Goal: Task Accomplishment & Management: Complete application form

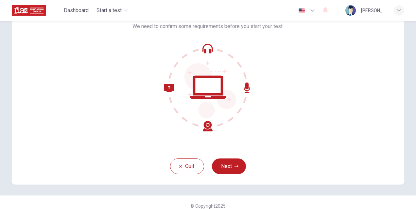
scroll to position [43, 0]
click at [229, 166] on button "Next" at bounding box center [229, 166] width 34 height 16
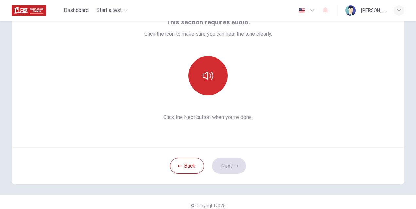
click at [204, 71] on icon "button" at bounding box center [208, 76] width 10 height 10
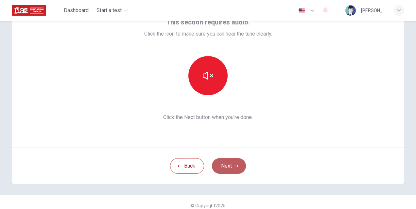
click at [230, 165] on button "Next" at bounding box center [229, 166] width 34 height 16
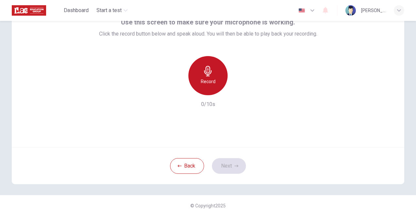
click at [205, 79] on h6 "Record" at bounding box center [208, 82] width 15 height 8
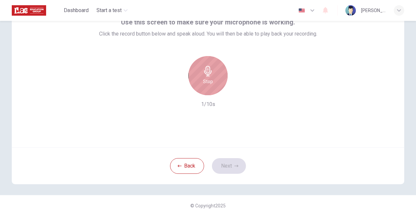
click at [205, 79] on h6 "Stop" at bounding box center [208, 82] width 10 height 8
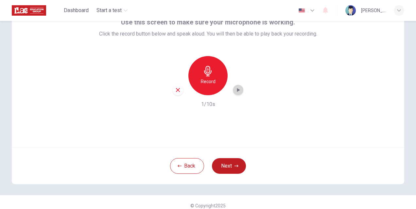
click at [236, 92] on icon "button" at bounding box center [238, 90] width 7 height 7
click at [228, 162] on button "Next" at bounding box center [229, 166] width 34 height 16
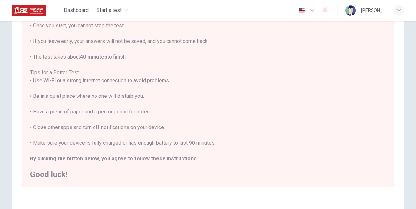
scroll to position [133, 0]
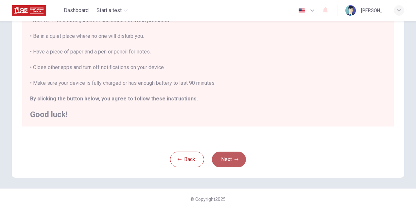
click at [227, 162] on button "Next" at bounding box center [229, 160] width 34 height 16
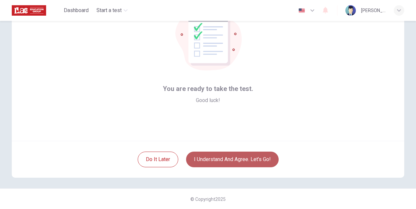
click at [227, 162] on button "I understand and agree. Let’s go!" at bounding box center [232, 160] width 92 height 16
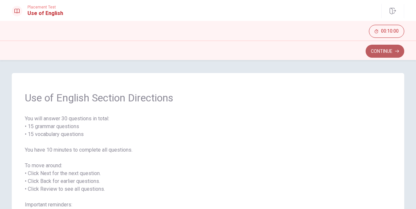
click at [368, 53] on button "Continue" at bounding box center [384, 51] width 39 height 13
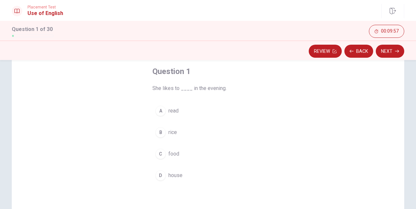
scroll to position [33, 0]
click at [159, 177] on div "D" at bounding box center [160, 176] width 10 height 10
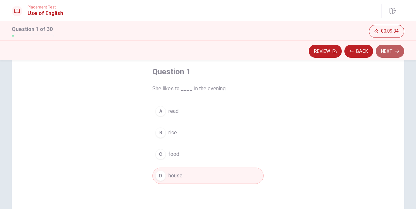
click at [385, 51] on button "Next" at bounding box center [389, 51] width 28 height 13
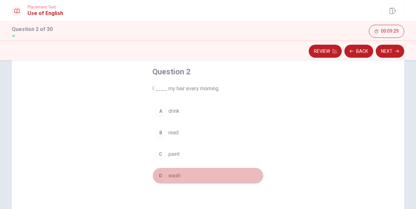
click at [161, 174] on div "D" at bounding box center [160, 176] width 10 height 10
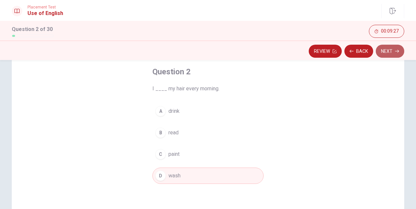
click at [390, 52] on button "Next" at bounding box center [389, 51] width 28 height 13
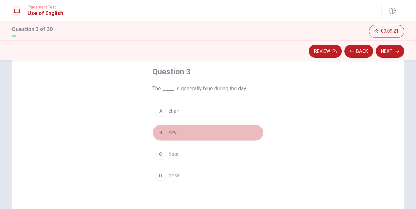
click at [161, 132] on div "B" at bounding box center [160, 133] width 10 height 10
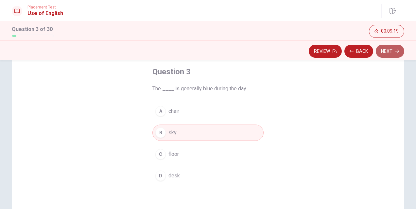
click at [387, 52] on button "Next" at bounding box center [389, 51] width 28 height 13
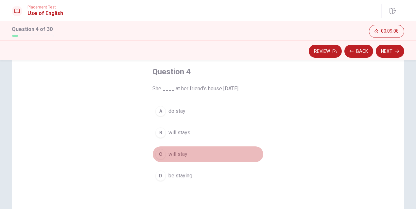
click at [165, 154] on button "C will stay" at bounding box center [207, 154] width 111 height 16
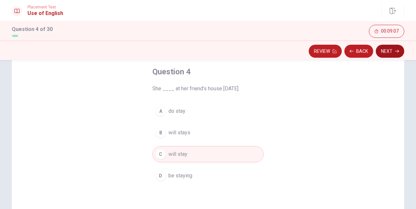
click at [386, 50] on button "Next" at bounding box center [389, 51] width 28 height 13
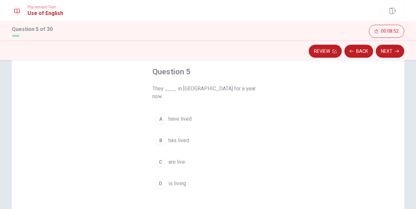
click at [158, 114] on div "A" at bounding box center [160, 119] width 10 height 10
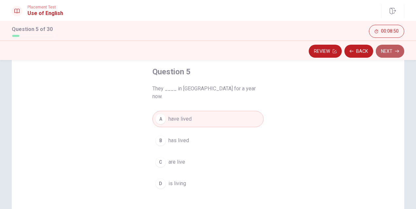
click at [391, 56] on button "Next" at bounding box center [389, 51] width 28 height 13
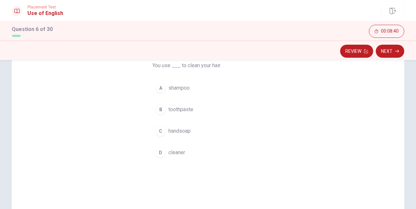
scroll to position [57, 0]
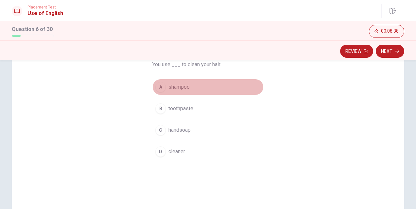
click at [157, 90] on div "A" at bounding box center [160, 87] width 10 height 10
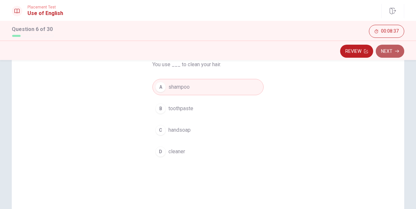
click at [384, 47] on button "Next" at bounding box center [389, 51] width 28 height 13
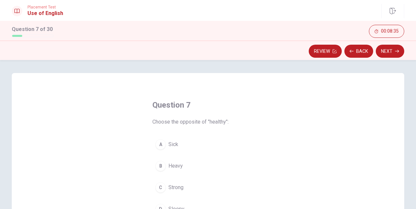
scroll to position [20, 0]
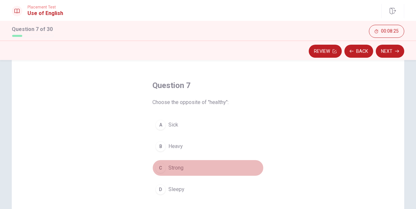
click at [160, 169] on div "C" at bounding box center [160, 168] width 10 height 10
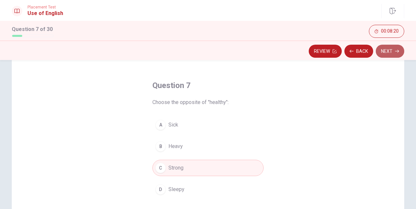
click at [390, 48] on button "Next" at bounding box center [389, 51] width 28 height 13
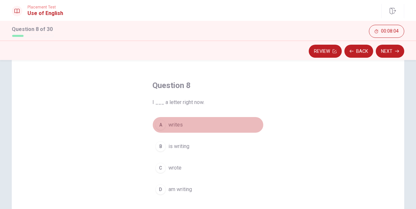
click at [159, 129] on div "A" at bounding box center [160, 125] width 10 height 10
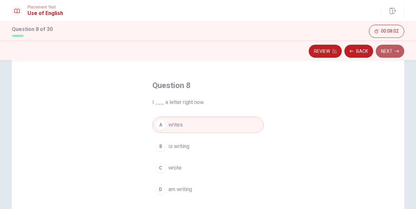
click at [386, 50] on button "Next" at bounding box center [389, 51] width 28 height 13
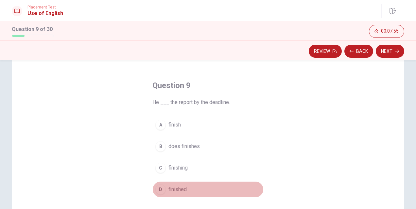
click at [159, 189] on div "D" at bounding box center [160, 190] width 10 height 10
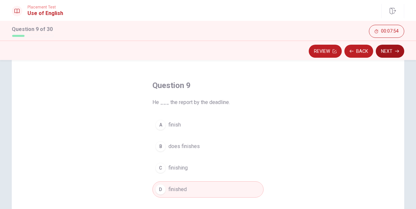
click at [391, 53] on button "Next" at bounding box center [389, 51] width 28 height 13
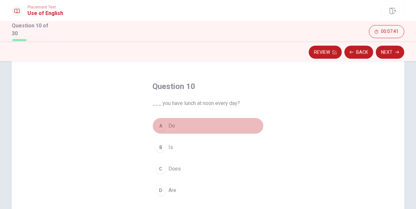
click at [160, 123] on div "A" at bounding box center [160, 126] width 10 height 10
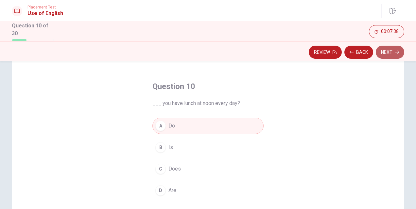
click at [393, 52] on button "Next" at bounding box center [389, 52] width 28 height 13
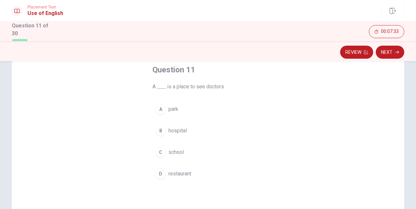
scroll to position [38, 0]
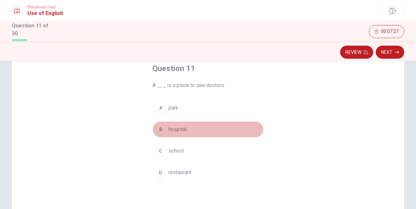
click at [160, 128] on div "B" at bounding box center [160, 129] width 10 height 10
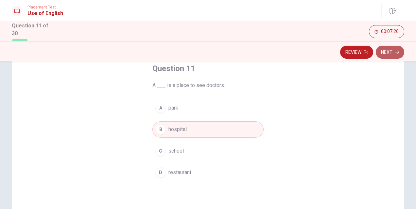
click at [394, 54] on button "Next" at bounding box center [389, 52] width 28 height 13
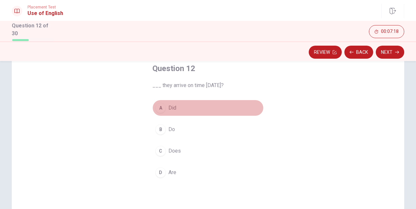
click at [159, 103] on div "A" at bounding box center [160, 108] width 10 height 10
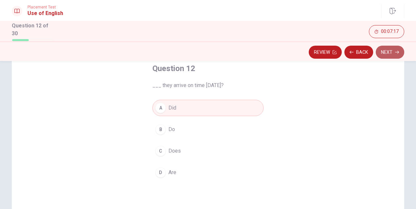
click at [388, 47] on button "Next" at bounding box center [389, 52] width 28 height 13
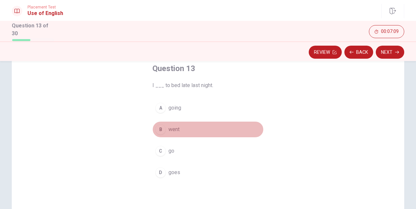
click at [161, 131] on div "B" at bounding box center [160, 129] width 10 height 10
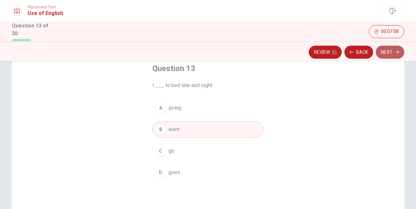
click at [387, 55] on button "Next" at bounding box center [389, 52] width 28 height 13
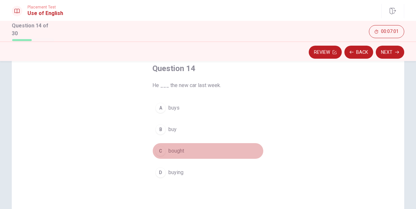
click at [162, 152] on div "C" at bounding box center [160, 151] width 10 height 10
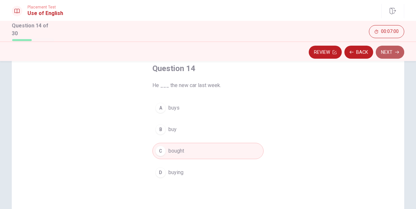
click at [390, 53] on button "Next" at bounding box center [389, 52] width 28 height 13
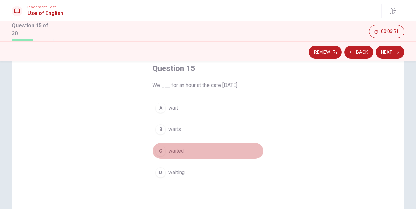
click at [163, 151] on div "C" at bounding box center [160, 151] width 10 height 10
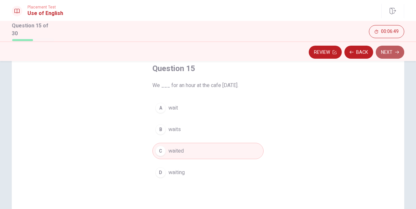
click at [401, 50] on button "Next" at bounding box center [389, 52] width 28 height 13
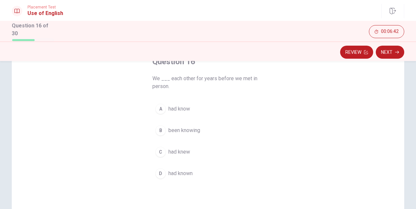
scroll to position [36, 0]
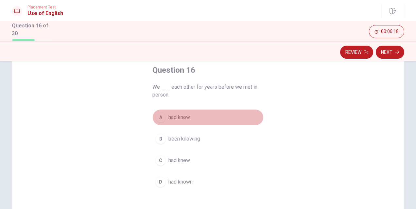
click at [160, 116] on div "A" at bounding box center [160, 117] width 10 height 10
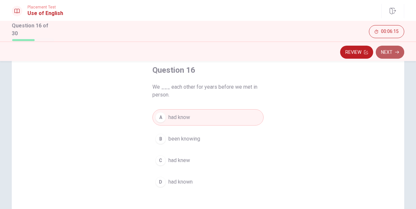
click at [396, 49] on button "Next" at bounding box center [389, 52] width 28 height 13
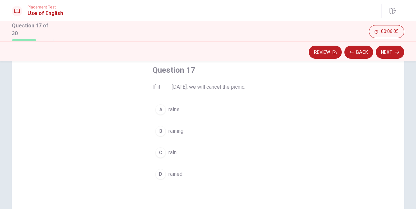
click at [159, 149] on div "C" at bounding box center [160, 153] width 10 height 10
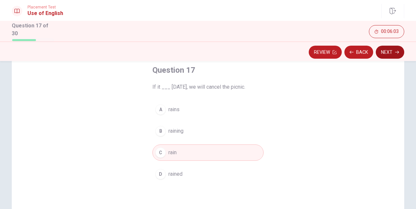
click at [384, 53] on button "Next" at bounding box center [389, 52] width 28 height 13
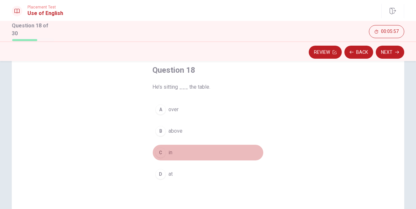
click at [160, 152] on div "C" at bounding box center [160, 153] width 10 height 10
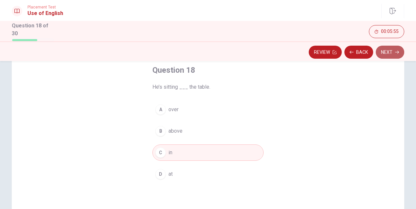
click at [385, 54] on button "Next" at bounding box center [389, 52] width 28 height 13
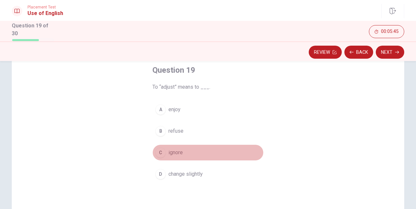
click at [160, 153] on div "C" at bounding box center [160, 153] width 10 height 10
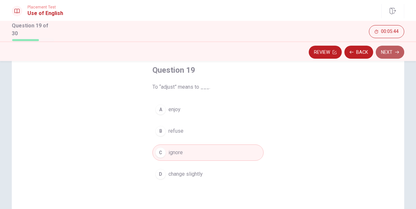
click at [388, 47] on button "Next" at bounding box center [389, 52] width 28 height 13
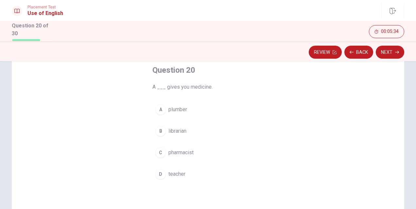
click at [158, 153] on div "C" at bounding box center [160, 153] width 10 height 10
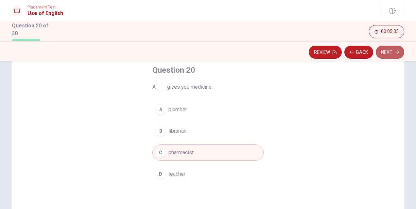
click at [388, 48] on button "Next" at bounding box center [389, 52] width 28 height 13
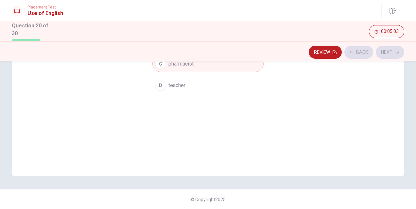
click at [400, 49] on div "Review Back Next" at bounding box center [208, 52] width 392 height 12
click at [320, 54] on button "Review" at bounding box center [324, 52] width 33 height 13
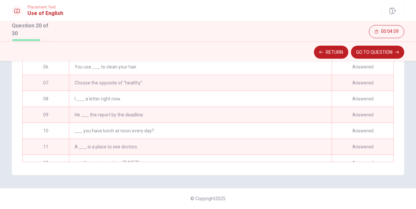
scroll to position [0, 0]
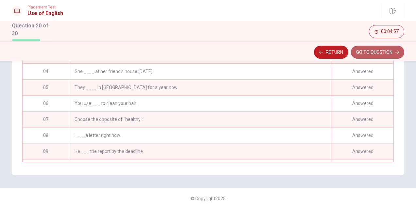
click at [373, 50] on button "GO TO QUESTION" at bounding box center [377, 52] width 53 height 13
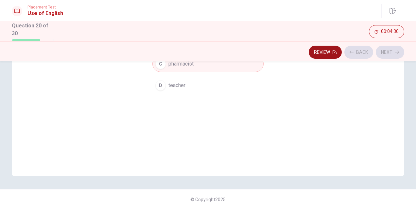
click at [329, 51] on button "Review" at bounding box center [324, 52] width 33 height 13
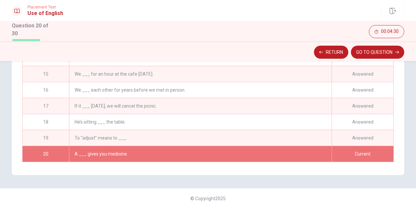
scroll to position [174, 0]
click at [254, 150] on div "A ___ gives you medicine." at bounding box center [200, 154] width 262 height 16
click at [330, 51] on button "Return" at bounding box center [331, 52] width 34 height 13
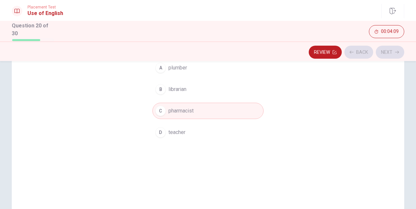
scroll to position [77, 0]
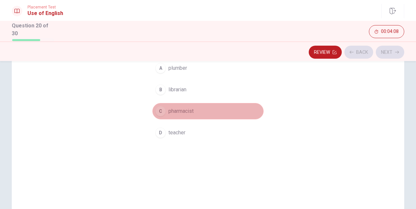
click at [216, 112] on button "C pharmacist" at bounding box center [207, 111] width 111 height 16
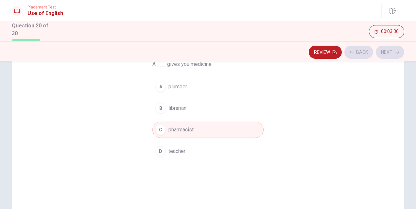
scroll to position [59, 0]
click at [384, 50] on div "Review Back Next" at bounding box center [208, 52] width 392 height 12
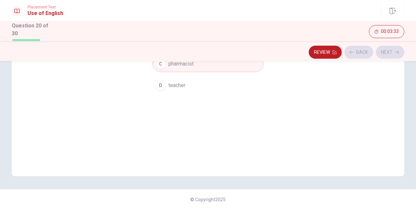
scroll to position [0, 0]
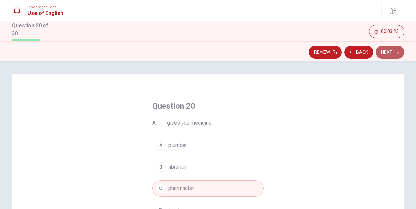
click at [392, 52] on button "Next" at bounding box center [389, 52] width 28 height 13
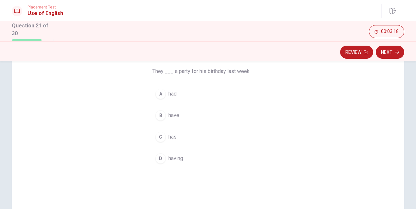
scroll to position [50, 0]
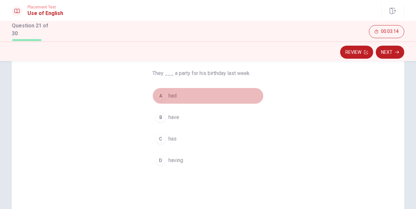
click at [158, 95] on div "A" at bounding box center [160, 96] width 10 height 10
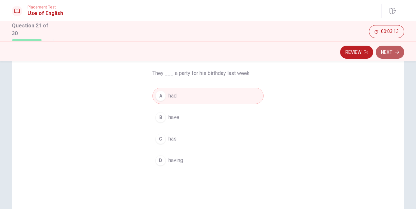
click at [393, 48] on button "Next" at bounding box center [389, 52] width 28 height 13
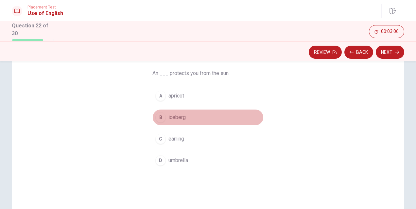
click at [159, 116] on div "B" at bounding box center [160, 117] width 10 height 10
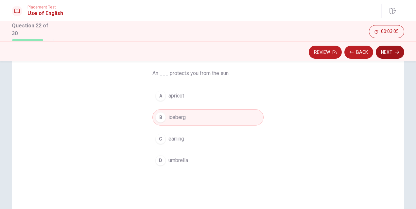
click at [390, 46] on button "Next" at bounding box center [389, 52] width 28 height 13
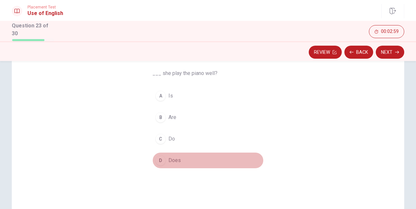
click at [160, 159] on div "D" at bounding box center [160, 161] width 10 height 10
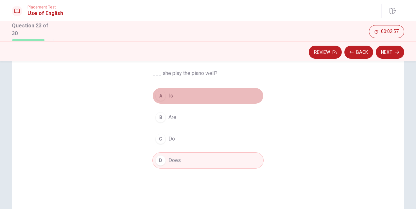
click at [160, 98] on div "A" at bounding box center [160, 96] width 10 height 10
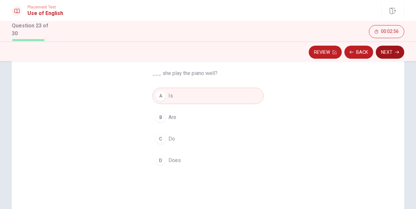
click at [382, 46] on button "Next" at bounding box center [389, 52] width 28 height 13
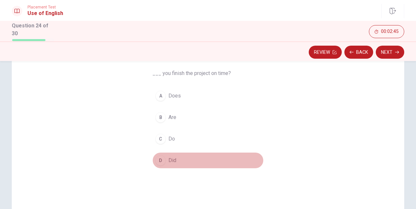
click at [160, 159] on div "D" at bounding box center [160, 161] width 10 height 10
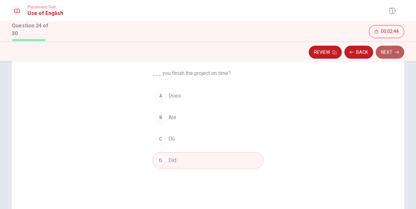
click at [389, 49] on button "Next" at bounding box center [389, 52] width 28 height 13
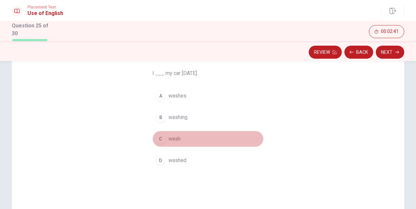
click at [159, 137] on div "C" at bounding box center [160, 139] width 10 height 10
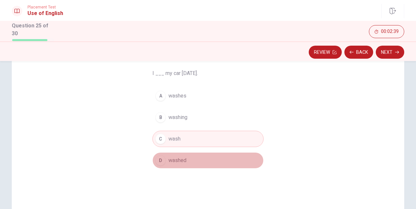
click at [174, 159] on span "washed" at bounding box center [177, 161] width 18 height 8
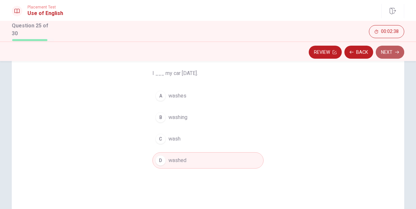
click at [389, 49] on button "Next" at bounding box center [389, 52] width 28 height 13
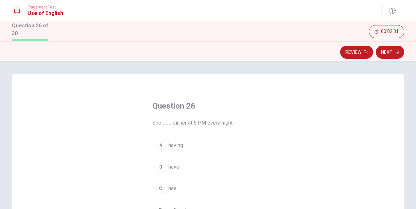
scroll to position [45, 0]
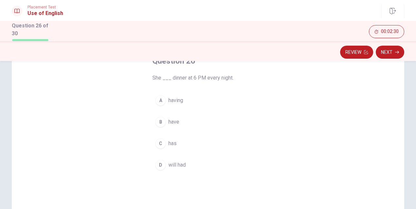
click at [160, 144] on div "C" at bounding box center [160, 144] width 10 height 10
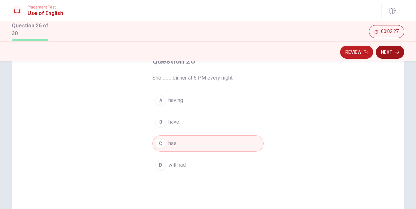
click at [386, 54] on button "Next" at bounding box center [389, 52] width 28 height 13
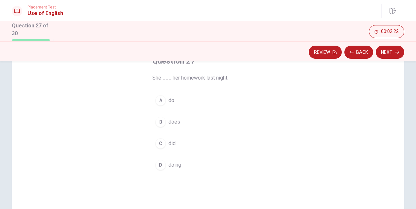
click at [159, 121] on div "B" at bounding box center [160, 122] width 10 height 10
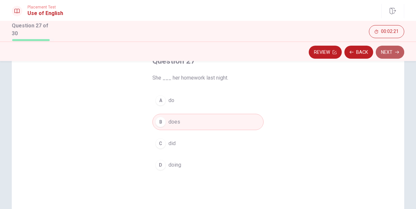
click at [397, 50] on icon "button" at bounding box center [397, 52] width 4 height 4
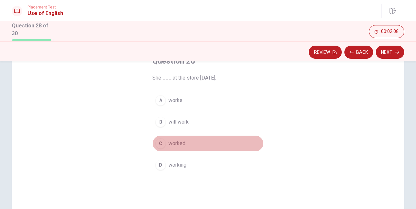
click at [159, 140] on div "C" at bounding box center [160, 144] width 10 height 10
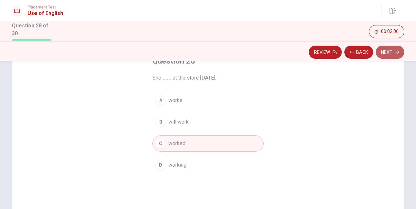
click at [400, 52] on button "Next" at bounding box center [389, 52] width 28 height 13
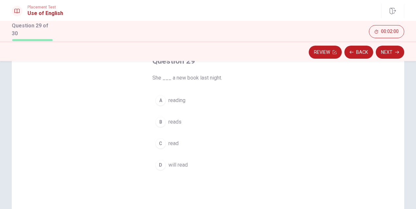
click at [159, 118] on div "B" at bounding box center [160, 122] width 10 height 10
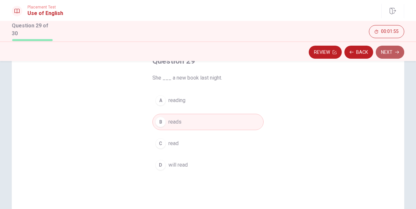
click at [392, 50] on button "Next" at bounding box center [389, 52] width 28 height 13
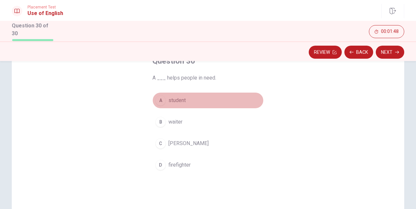
click at [161, 96] on div "A" at bounding box center [160, 100] width 10 height 10
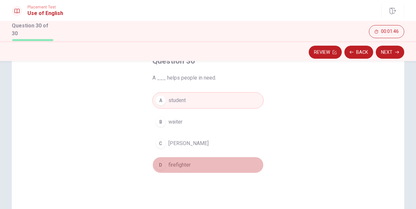
click at [165, 165] on button "D firefighter" at bounding box center [207, 165] width 111 height 16
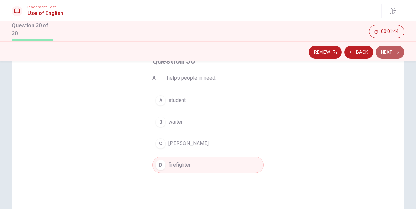
click at [382, 48] on button "Next" at bounding box center [389, 52] width 28 height 13
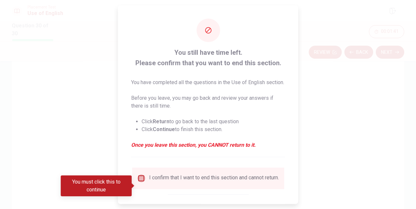
click at [139, 182] on input "You must click this to continue" at bounding box center [141, 178] width 8 height 8
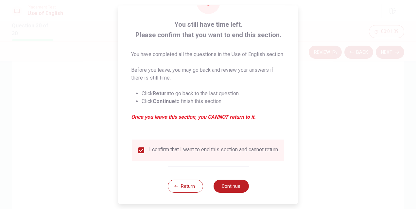
scroll to position [35, 0]
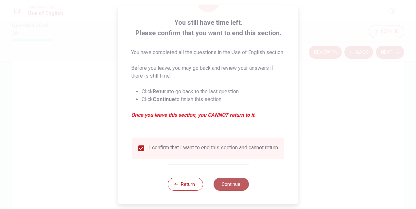
click at [235, 191] on button "Continue" at bounding box center [230, 184] width 35 height 13
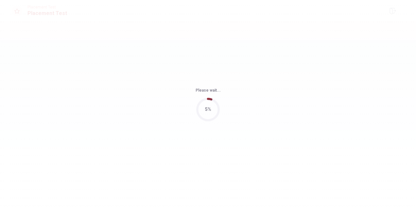
scroll to position [0, 0]
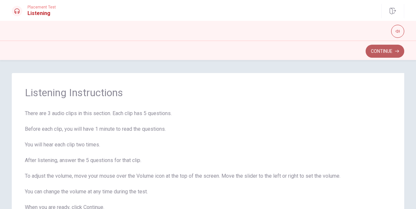
click at [375, 54] on button "Continue" at bounding box center [384, 51] width 39 height 13
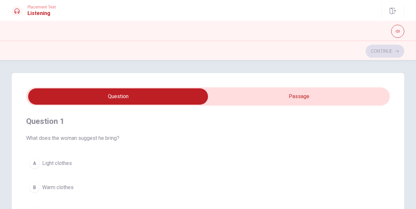
type input "1"
click at [259, 93] on input "checkbox" at bounding box center [117, 97] width 545 height 16
checkbox input "true"
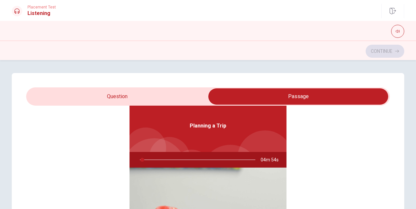
scroll to position [24, 0]
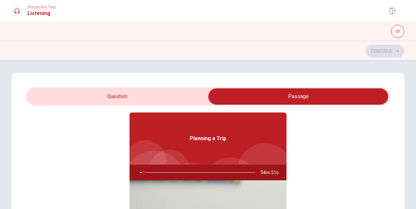
drag, startPoint x: 140, startPoint y: 172, endPoint x: 148, endPoint y: 172, distance: 7.5
click at [148, 172] on div at bounding box center [196, 173] width 128 height 16
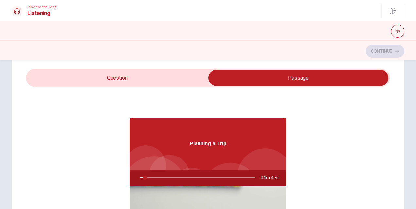
scroll to position [0, 0]
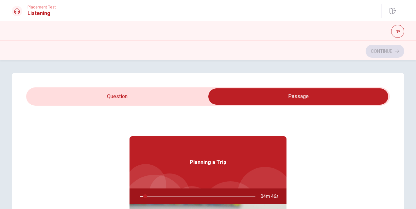
type input "5"
click at [138, 100] on input "checkbox" at bounding box center [297, 97] width 545 height 16
checkbox input "false"
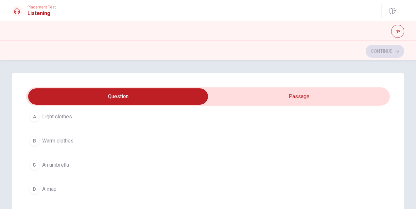
scroll to position [47, 0]
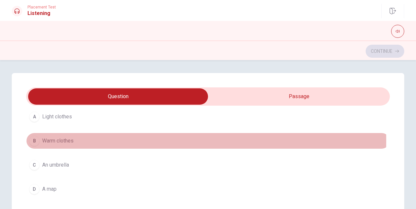
click at [30, 140] on div "B" at bounding box center [34, 141] width 10 height 10
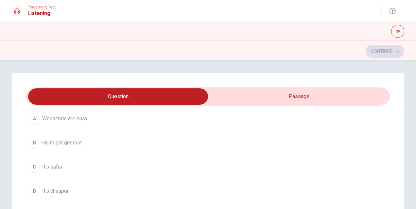
scroll to position [195, 0]
click at [35, 118] on div "A" at bounding box center [34, 117] width 10 height 10
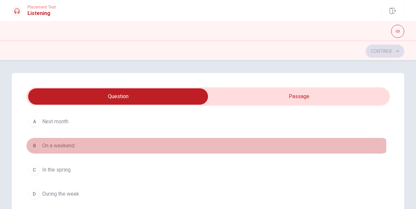
click at [32, 145] on div "B" at bounding box center [34, 146] width 10 height 10
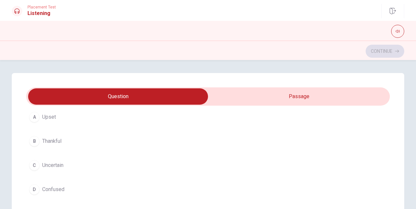
scroll to position [495, 0]
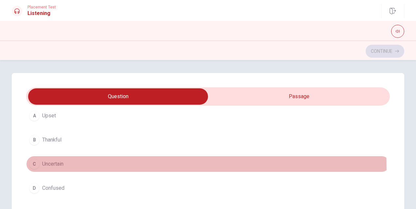
click at [41, 166] on button "C Uncertain" at bounding box center [207, 164] width 363 height 16
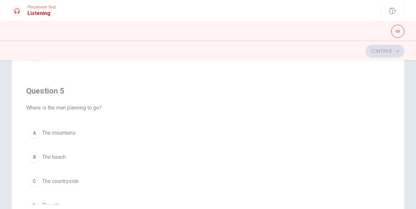
scroll to position [509, 0]
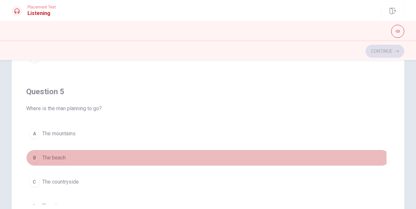
click at [30, 157] on div "B" at bounding box center [34, 158] width 10 height 10
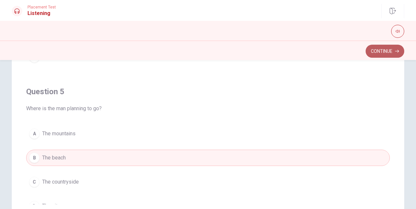
click at [378, 45] on button "Continue" at bounding box center [384, 51] width 39 height 13
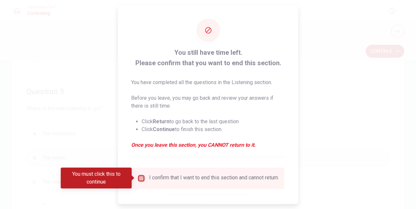
click at [137, 177] on input "You must click this to continue" at bounding box center [141, 178] width 8 height 8
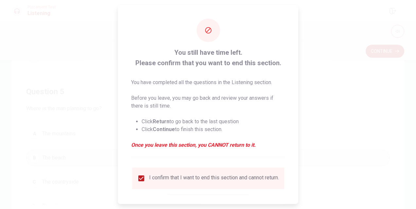
scroll to position [34, 0]
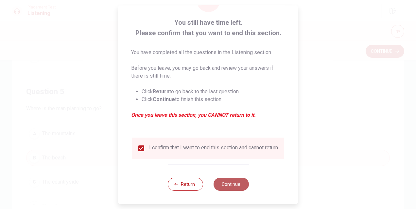
click at [226, 183] on button "Continue" at bounding box center [230, 184] width 35 height 13
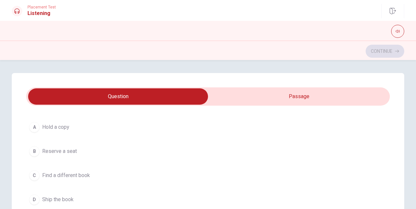
scroll to position [185, 0]
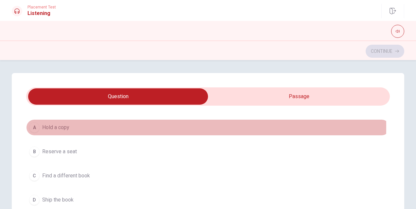
click at [34, 126] on div "A" at bounding box center [34, 128] width 10 height 10
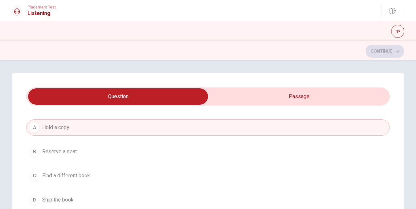
scroll to position [212, 0]
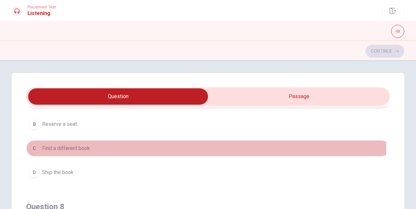
click at [34, 148] on div "C" at bounding box center [34, 148] width 10 height 10
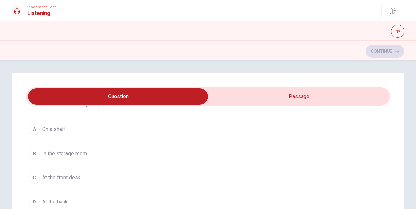
scroll to position [511, 0]
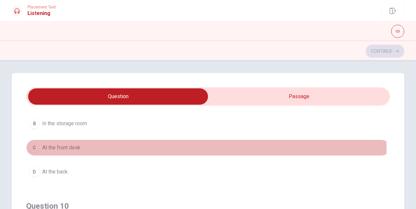
click at [34, 148] on div "C" at bounding box center [34, 148] width 10 height 10
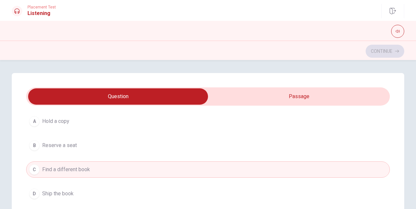
scroll to position [191, 0]
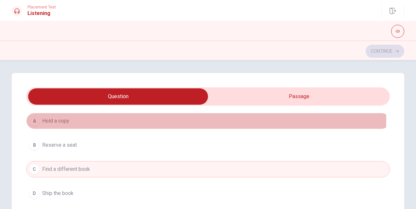
click at [37, 119] on div "A" at bounding box center [34, 121] width 10 height 10
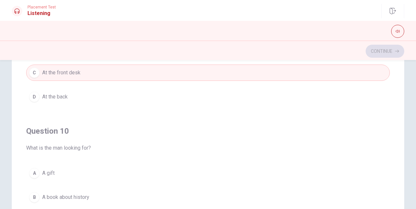
scroll to position [121, 0]
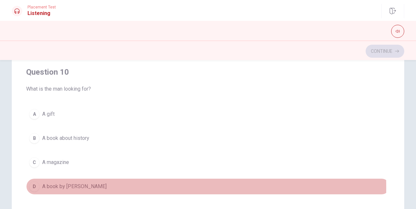
click at [33, 183] on div "D" at bounding box center [34, 187] width 10 height 10
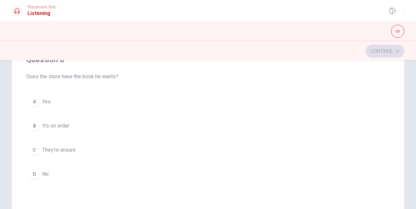
scroll to position [237, 0]
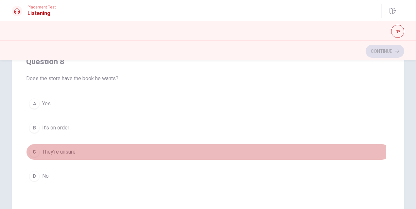
click at [34, 149] on div "C" at bounding box center [34, 152] width 10 height 10
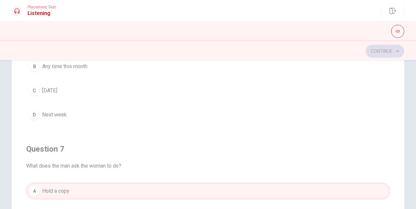
scroll to position [0, 0]
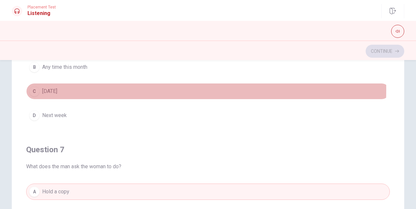
click at [35, 89] on div "C" at bounding box center [34, 91] width 10 height 10
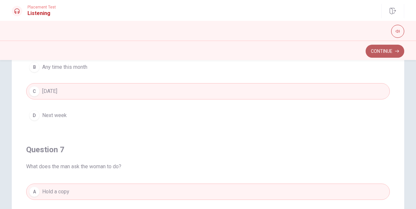
click at [380, 53] on button "Continue" at bounding box center [384, 51] width 39 height 13
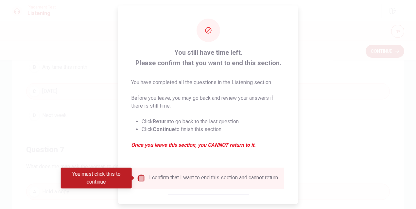
click at [140, 180] on input "You must click this to continue" at bounding box center [141, 178] width 8 height 8
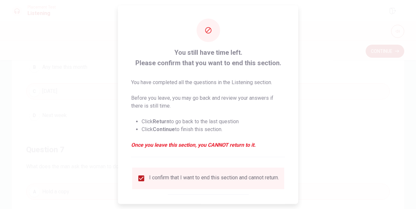
scroll to position [34, 0]
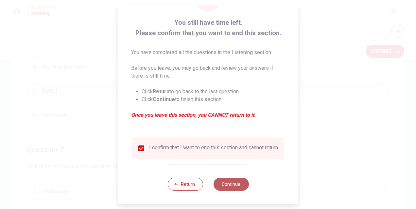
click at [233, 185] on button "Continue" at bounding box center [230, 184] width 35 height 13
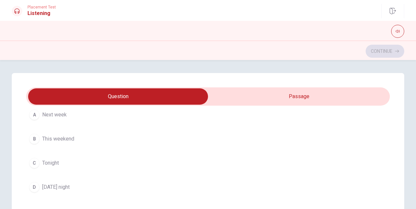
scroll to position [49, 0]
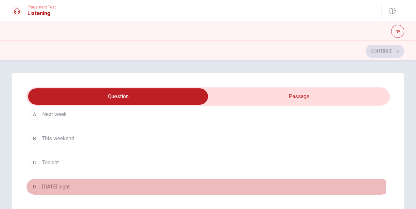
click at [32, 184] on div "D" at bounding box center [34, 187] width 10 height 10
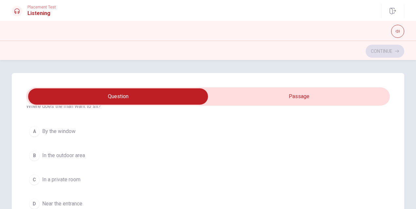
scroll to position [329, 0]
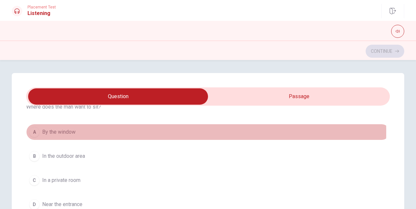
click at [31, 130] on div "A" at bounding box center [34, 132] width 10 height 10
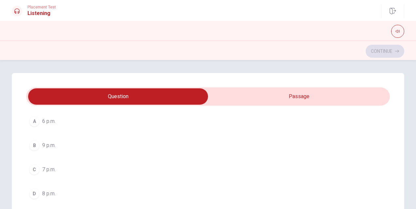
scroll to position [186, 0]
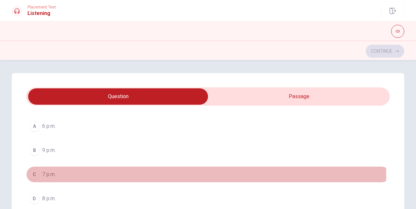
click at [33, 172] on div "C" at bounding box center [34, 175] width 10 height 10
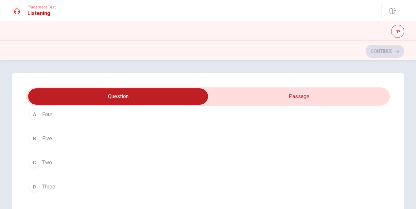
scroll to position [493, 0]
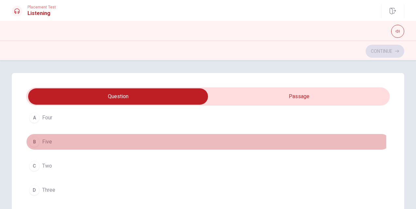
click at [34, 140] on div "B" at bounding box center [34, 142] width 10 height 10
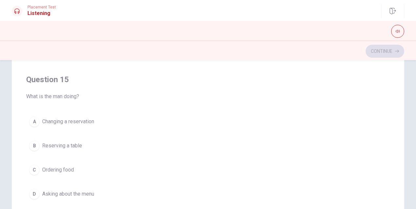
scroll to position [117, 0]
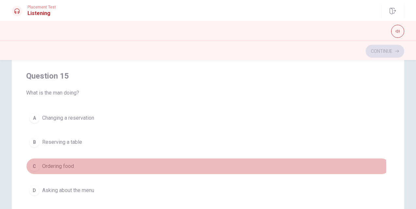
click at [32, 164] on div "C" at bounding box center [34, 166] width 10 height 10
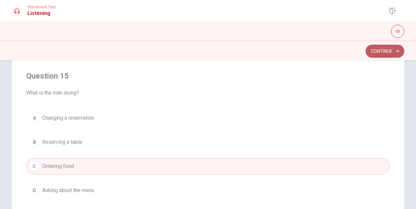
click at [395, 46] on button "Continue" at bounding box center [384, 51] width 39 height 13
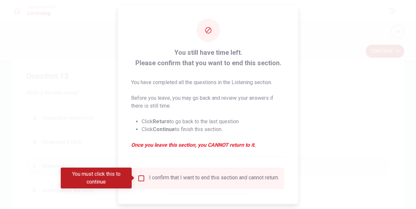
click at [144, 179] on div "I confirm that I want to end this section and cannot return." at bounding box center [207, 178] width 141 height 8
click at [142, 179] on input "You must click this to continue" at bounding box center [141, 178] width 8 height 8
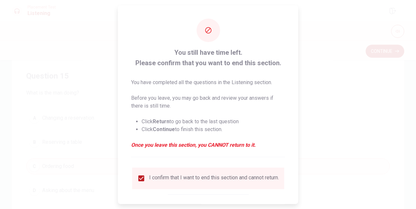
scroll to position [34, 0]
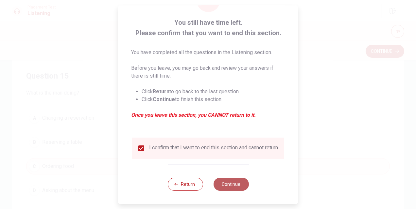
click at [223, 190] on button "Continue" at bounding box center [230, 184] width 35 height 13
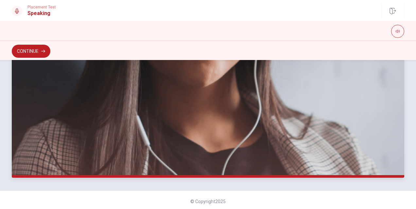
scroll to position [182, 0]
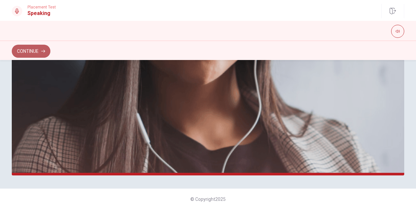
click at [38, 46] on button "Continue" at bounding box center [31, 51] width 39 height 13
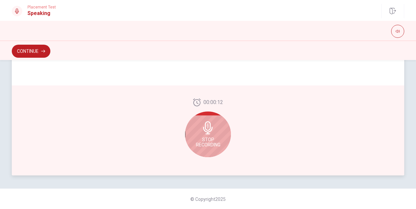
click at [203, 138] on span "Stop Recording" at bounding box center [208, 142] width 25 height 10
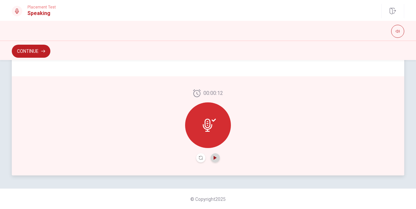
click at [213, 157] on icon "Play Audio" at bounding box center [214, 158] width 3 height 4
click at [41, 49] on button "Continue" at bounding box center [31, 51] width 39 height 13
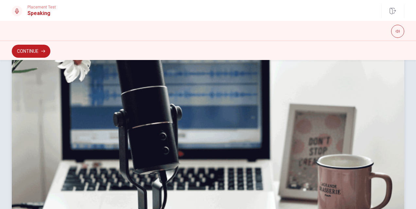
scroll to position [202, 0]
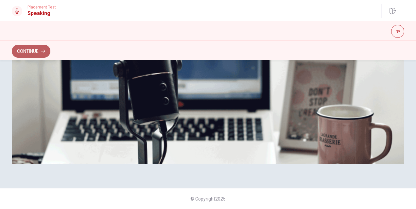
click at [34, 52] on button "Continue" at bounding box center [31, 51] width 39 height 13
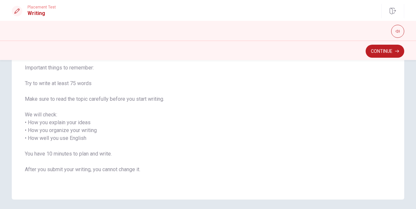
scroll to position [91, 0]
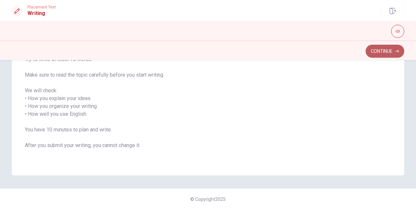
click at [382, 51] on button "Continue" at bounding box center [384, 51] width 39 height 13
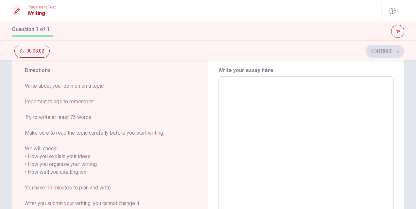
scroll to position [0, 0]
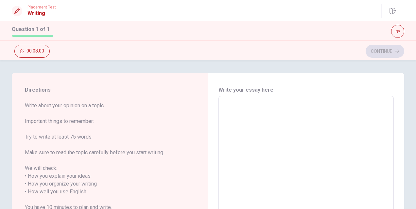
click at [233, 118] on textarea at bounding box center [306, 192] width 166 height 181
type textarea "m"
type textarea "x"
type textarea "my"
type textarea "x"
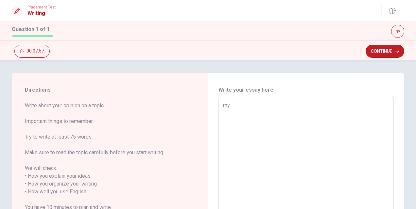
type textarea "m"
type textarea "x"
type textarea "m"
type textarea "x"
type textarea "M"
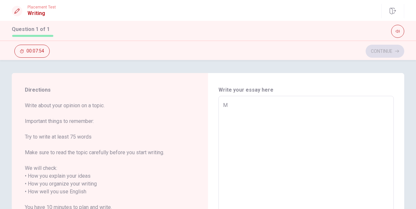
type textarea "x"
type textarea "My"
type textarea "x"
type textarea "My"
type textarea "x"
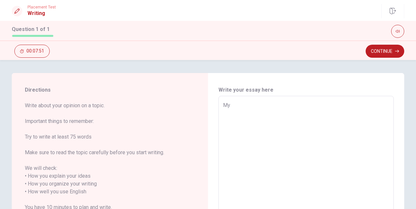
type textarea "My r"
type textarea "x"
type textarea "My ro"
type textarea "x"
type textarea "My rou"
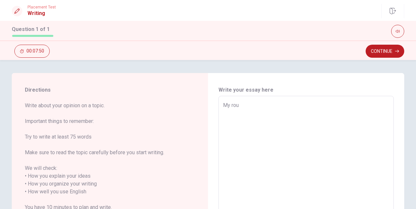
type textarea "x"
type textarea "My rout"
type textarea "x"
type textarea "My routi"
type textarea "x"
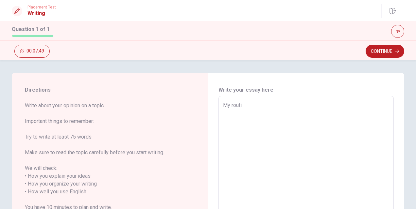
type textarea "My routin"
type textarea "x"
type textarea "My routine"
type textarea "x"
type textarea "My routine"
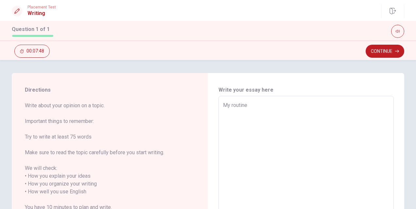
type textarea "x"
type textarea "My routine i"
type textarea "x"
type textarea "My routine is"
type textarea "x"
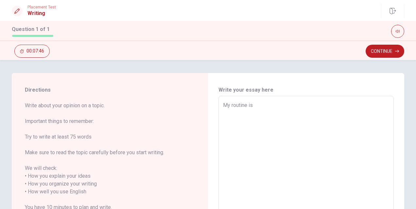
type textarea "My routine is"
type textarea "x"
type textarea "My routine is t"
type textarea "x"
type textarea "My routine is ta"
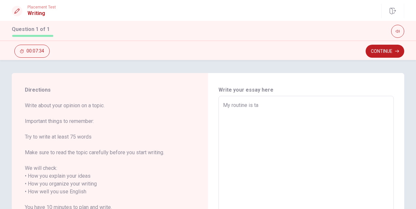
type textarea "x"
type textarea "My routine is tak"
type textarea "x"
type textarea "My routine is taki"
type textarea "x"
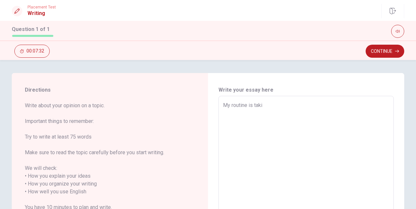
type textarea "My routine is takin"
type textarea "x"
type textarea "My routine is taking"
type textarea "x"
type textarea "My routine is taking"
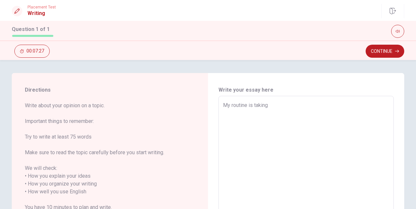
type textarea "x"
type textarea "My routine is taking a"
type textarea "x"
type textarea "My routine is taking a"
type textarea "x"
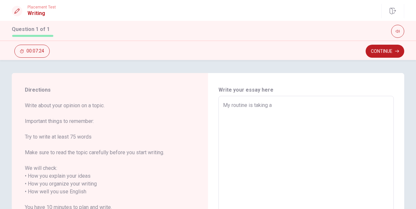
type textarea "My routine is taking a b"
type textarea "x"
type textarea "My routine is taking a bu"
type textarea "x"
type textarea "My routine is taking a b"
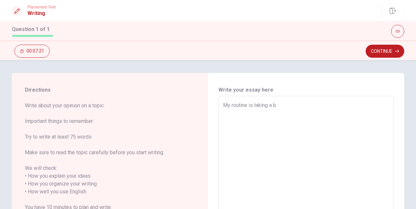
type textarea "x"
type textarea "My routine is taking a ba"
type textarea "x"
type textarea "My routine is taking a bas"
type textarea "x"
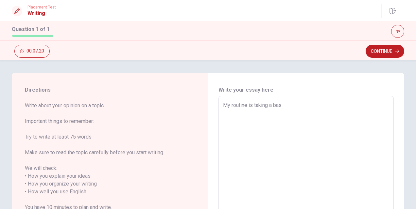
type textarea "My routine is taking a bass"
type textarea "x"
type textarea "My routine is taking a bas"
type textarea "x"
type textarea "My routine is taking a ba"
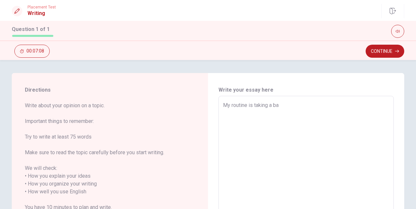
type textarea "x"
type textarea "My routine is taking a bat"
type textarea "x"
type textarea "My routine is taking a bath"
type textarea "x"
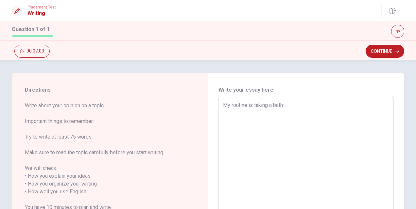
type textarea "My routine is taking a bath"
type textarea "x"
type textarea "My routine is taking a bath e"
type textarea "x"
type textarea "My routine is taking a bath ev"
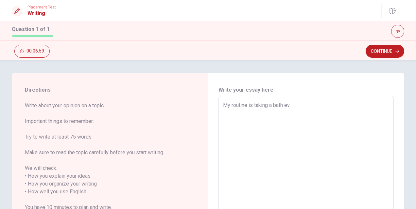
type textarea "x"
type textarea "My routine is taking a bath eve"
type textarea "x"
type textarea "My routine is taking a bath ever"
type textarea "x"
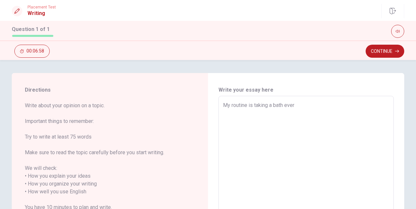
type textarea "My routine is taking a bath every"
type textarea "x"
type textarea "My routine is taking a bath every"
type textarea "x"
type textarea "My routine is taking a bath every m"
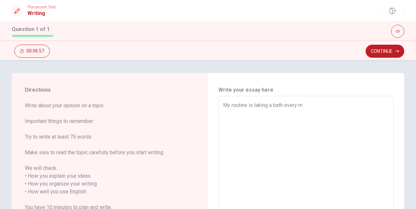
type textarea "x"
type textarea "My routine is taking a bath every mo"
type textarea "x"
type textarea "My routine is taking a bath every mor"
type textarea "x"
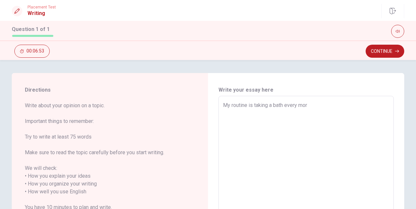
type textarea "My routine is taking a bath every morn"
type textarea "x"
type textarea "My routine is taking a bath every morni"
type textarea "x"
type textarea "My routine is taking a bath every mornin"
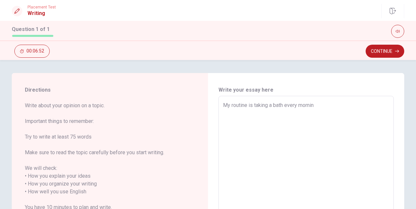
type textarea "x"
type textarea "My routine is taking a bath every morning"
type textarea "x"
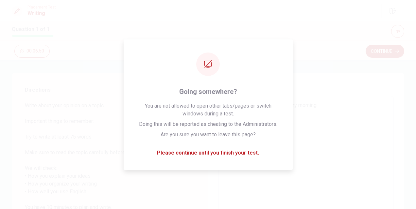
type textarea "My routine is taking a bath every morning"
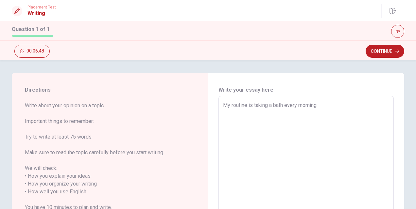
click at [323, 107] on textarea "My routine is taking a bath every morning" at bounding box center [306, 192] width 166 height 181
type textarea "x"
type textarea "My routine is taking a bath every morning."
type textarea "x"
type textarea "My routine is taking a bath every morning."
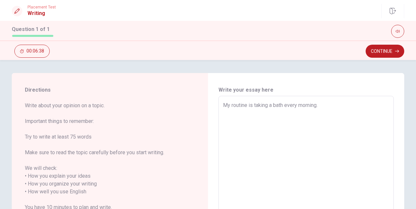
type textarea "x"
type textarea "My routine is taking a bath every morning. I"
type textarea "x"
type textarea "My routine is taking a bath every morning. It"
type textarea "x"
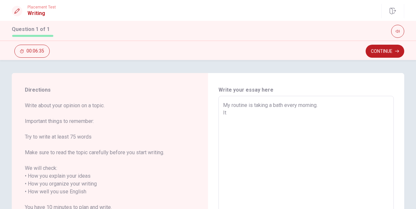
type textarea "My routine is taking a bath every morning. It"
type textarea "x"
type textarea "My routine is taking a bath every morning. It i"
type textarea "x"
type textarea "My routine is taking a bath every morning. It is"
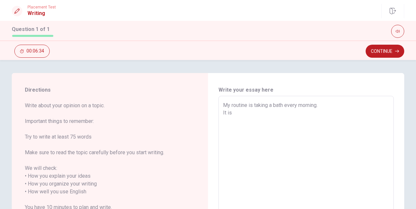
type textarea "x"
type textarea "My routine is taking a bath every morning. It is"
type textarea "x"
type textarea "My routine is taking a bath every morning. It is"
type textarea "x"
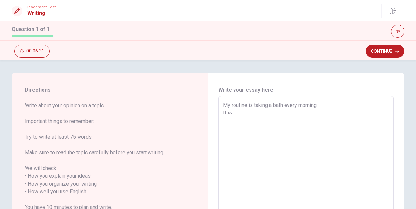
type textarea "My routine is taking a bath every morning. It i"
type textarea "x"
type textarea "My routine is taking a bath every morning. It"
type textarea "x"
type textarea "My routine is taking a bath every morning. It"
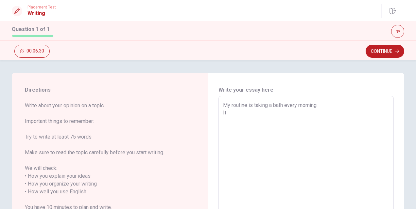
type textarea "x"
type textarea "My routine is taking a bath every morning. I"
type textarea "x"
type textarea "My routine is taking a bath every morning."
type textarea "x"
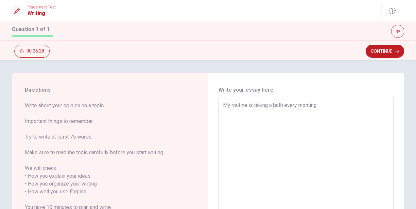
type textarea "My routine is taking a bath every morning. I"
type textarea "x"
type textarea "My routine is taking a bath every morning. I"
type textarea "x"
type textarea "My routine is taking a bath every morning. I"
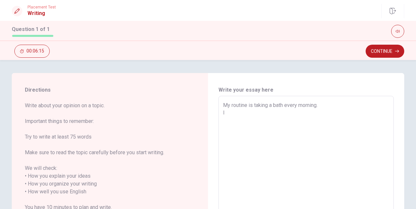
type textarea "x"
type textarea "My routine is taking a bath every morning. I7"
type textarea "x"
type textarea "My routine is taking a bath every morning. I"
type textarea "x"
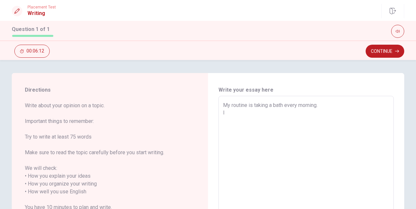
type textarea "My routine is taking a bath every morning. I'"
type textarea "x"
type textarea "My routine is taking a bath every morning. I'M"
type textarea "x"
type textarea "My routine is taking a bath every morning. I'"
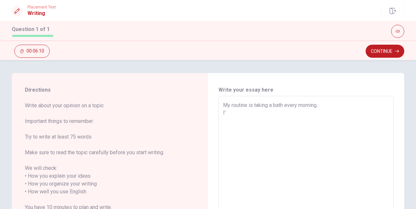
type textarea "x"
type textarea "My routine is taking a bath every morning. I'M"
type textarea "x"
type textarea "My routine is taking a bath every morning. I'"
type textarea "x"
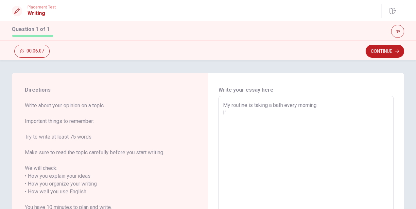
type textarea "My routine is taking a bath every morning. I'M"
type textarea "x"
type textarea "My routine is taking a bath every morning. I'"
type textarea "x"
type textarea "My routine is taking a bath every morning. I'm"
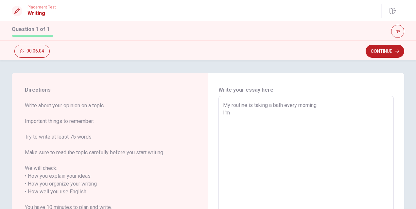
type textarea "x"
type textarea "My routine is taking a bath every morning. I'm"
type textarea "x"
type textarea "My routine is taking a bath every morning. I'm H"
type textarea "x"
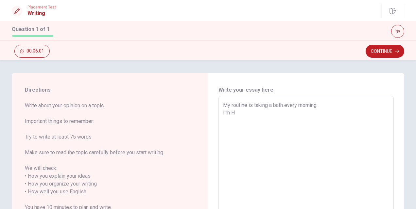
type textarea "My routine is taking a bath every morning. I'm"
type textarea "x"
type textarea "My routine is taking a bath every morning. I'm H"
type textarea "x"
type textarea "My routine is taking a bath every morning. I'm"
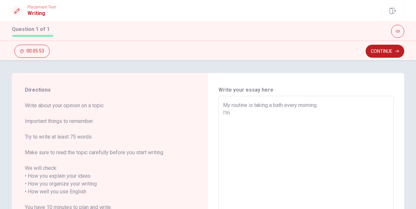
type textarea "x"
type textarea "My routine is taking a bath every morning. I'm r"
type textarea "x"
type textarea "My routine is taking a bath every morning. I'm re"
type textarea "x"
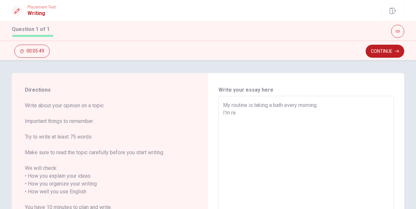
type textarea "My routine is taking a bath every morning. I'm ref"
type textarea "x"
type textarea "My routine is taking a bath every morning. I'm refr"
type textarea "x"
type textarea "My routine is taking a bath every morning. I'm refre"
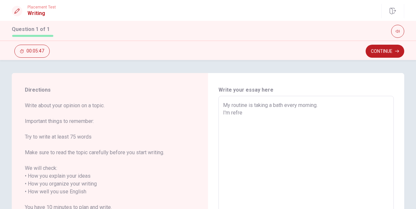
type textarea "x"
type textarea "My routine is taking a bath every morning. I'm refres"
type textarea "x"
type textarea "My routine is taking a bath every morning. I'm refresh"
type textarea "x"
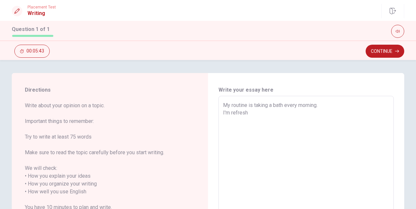
type textarea "My routine is taking a bath every morning. I'm refresh"
type textarea "x"
type textarea "My routine is taking a bath every morning. I'm refresh"
type textarea "x"
type textarea "My routine is taking a bath every morning. I'm refres"
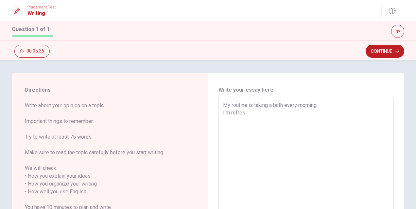
type textarea "x"
type textarea "My routine is taking a bath every morning. I'm refre"
type textarea "x"
type textarea "My routine is taking a bath every morning. I'm refr"
type textarea "x"
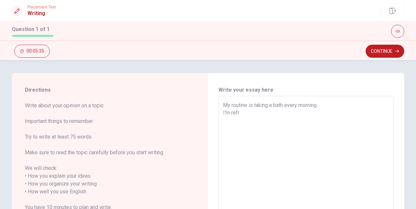
type textarea "My routine is taking a bath every morning. I'm ref"
type textarea "x"
type textarea "My routine is taking a bath every morning. I'm re"
type textarea "x"
click at [224, 120] on textarea "My routine is taking a bath every morning. I'm refresh it every morning,so I ca…" at bounding box center [306, 192] width 166 height 181
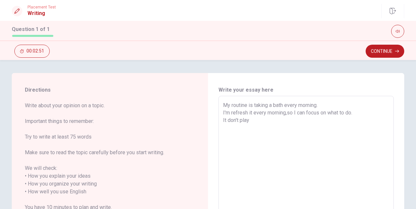
click at [255, 122] on textarea "My routine is taking a bath every morning. I'm refresh it every morning,so I ca…" at bounding box center [306, 192] width 166 height 181
click at [224, 121] on textarea "My routine is taking a bath every morning. I'm refresh it every morning,so I ca…" at bounding box center [306, 192] width 166 height 181
click at [248, 118] on textarea "My routine is taking a bath every morning. I'm refresh it every morning,so I ca…" at bounding box center [306, 192] width 166 height 181
click at [391, 50] on button "Continue" at bounding box center [384, 51] width 39 height 13
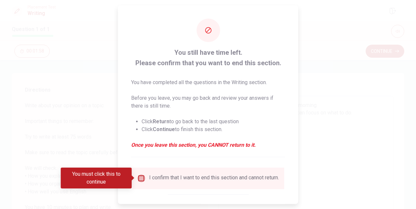
click at [139, 179] on input "You must click this to continue" at bounding box center [141, 178] width 8 height 8
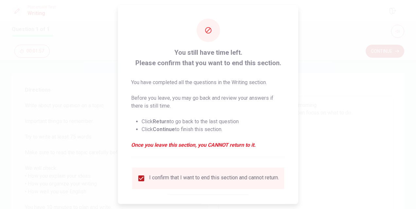
scroll to position [34, 0]
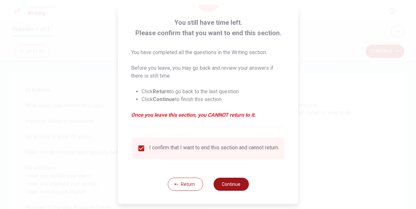
click at [226, 183] on button "Continue" at bounding box center [230, 184] width 35 height 13
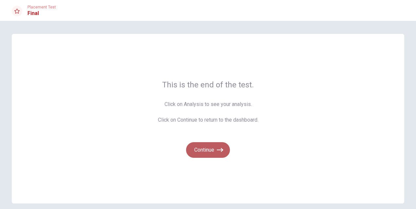
click at [208, 152] on button "Continue" at bounding box center [208, 150] width 44 height 16
